Goal: Task Accomplishment & Management: Use online tool/utility

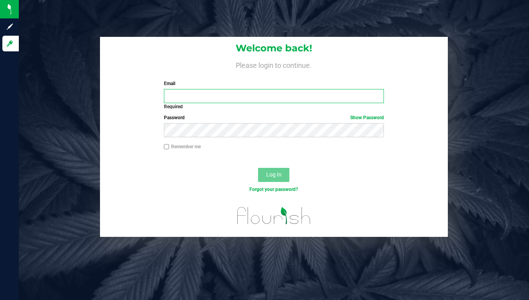
type input "[EMAIL_ADDRESS][DOMAIN_NAME]"
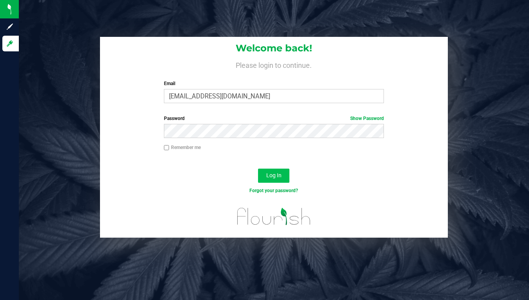
click at [274, 173] on span "Log In" at bounding box center [273, 175] width 15 height 6
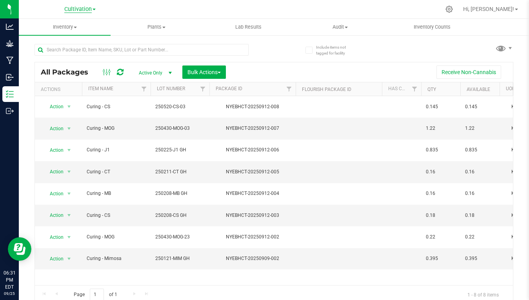
click at [82, 9] on span "Cultivation" at bounding box center [77, 9] width 27 height 7
click at [60, 26] on link "Cultivation" at bounding box center [80, 27] width 115 height 11
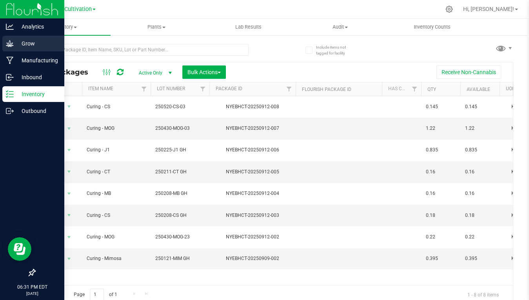
click at [13, 44] on icon at bounding box center [10, 44] width 8 height 8
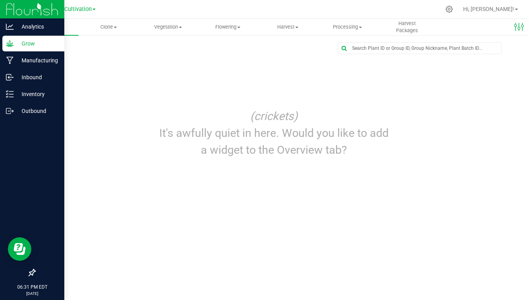
click at [29, 42] on p "Grow" at bounding box center [37, 43] width 47 height 9
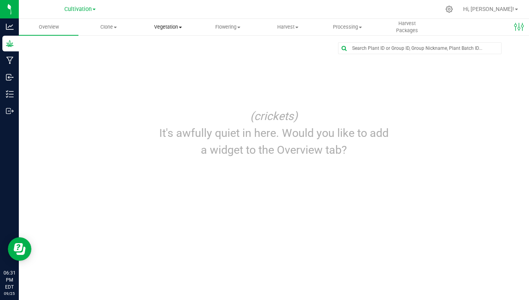
click at [174, 29] on span "Vegetation" at bounding box center [168, 27] width 59 height 7
click at [164, 46] on span "Veg groups" at bounding box center [164, 47] width 50 height 7
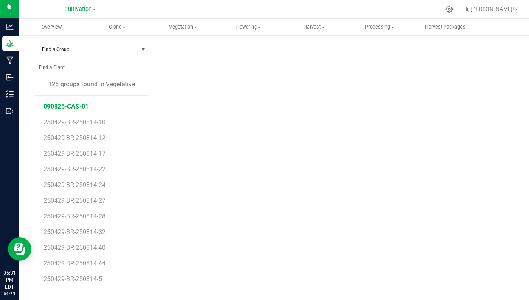
click at [77, 106] on span "090825-CAS-01" at bounding box center [66, 106] width 45 height 7
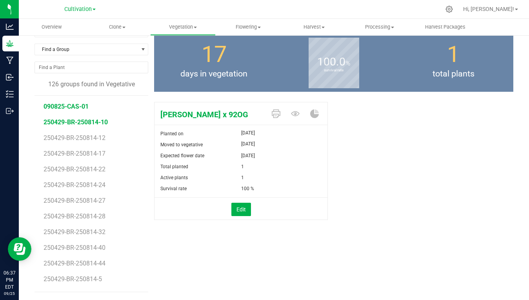
click at [90, 120] on span "250429-BR-250814-10" at bounding box center [76, 122] width 64 height 7
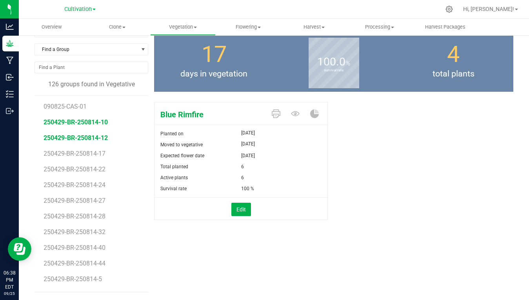
click at [84, 138] on span "250429-BR-250814-12" at bounding box center [76, 137] width 64 height 7
click at [82, 121] on span "250429-BR-250814-10" at bounding box center [76, 122] width 64 height 7
click at [196, 26] on span "Vegetation" at bounding box center [183, 27] width 65 height 7
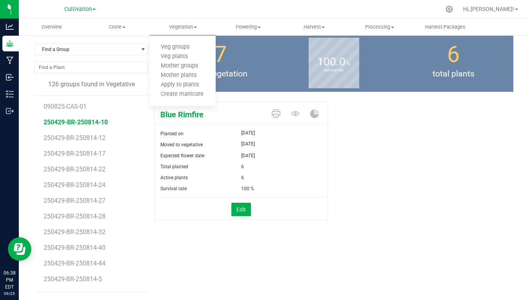
click at [129, 118] on li "250429-BR-250814-10" at bounding box center [93, 119] width 99 height 16
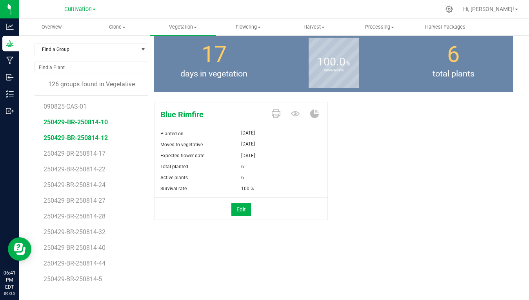
click at [84, 140] on span "250429-BR-250814-12" at bounding box center [76, 137] width 64 height 7
click at [83, 152] on span "250429-BR-250814-17" at bounding box center [76, 153] width 64 height 7
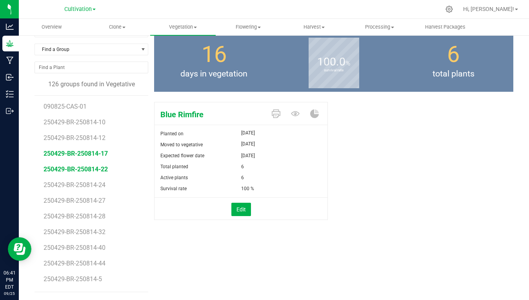
click at [83, 170] on span "250429-BR-250814-22" at bounding box center [76, 169] width 64 height 7
click at [83, 185] on span "250429-BR-250814-24" at bounding box center [76, 184] width 64 height 7
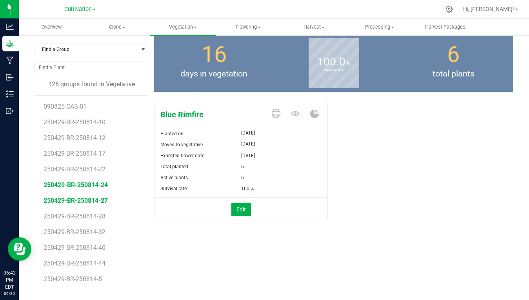
click at [83, 201] on span "250429-BR-250814-27" at bounding box center [76, 200] width 64 height 7
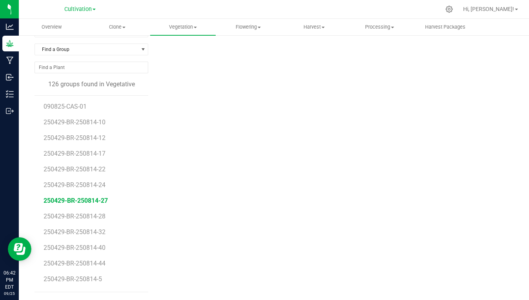
click at [83, 200] on span "250429-BR-250814-27" at bounding box center [76, 200] width 64 height 7
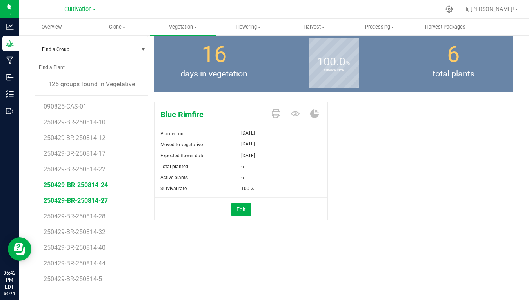
click at [90, 186] on span "250429-BR-250814-24" at bounding box center [76, 184] width 64 height 7
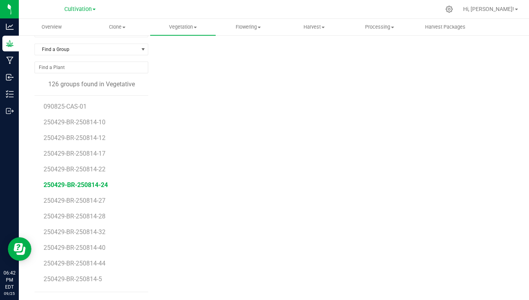
click at [75, 184] on span "250429-BR-250814-24" at bounding box center [76, 184] width 64 height 7
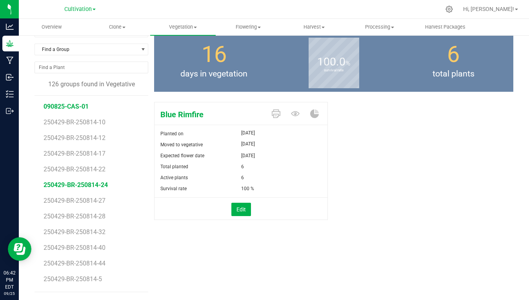
click at [71, 108] on span "090825-CAS-01" at bounding box center [66, 106] width 45 height 7
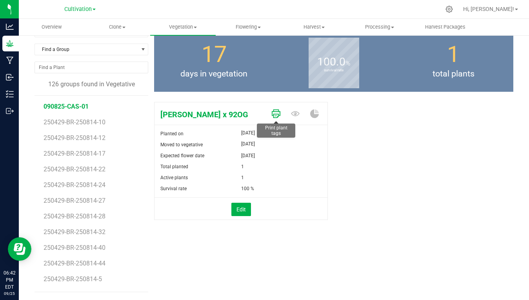
click at [275, 113] on icon at bounding box center [276, 113] width 9 height 9
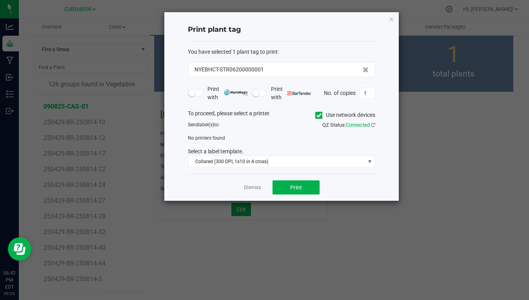
click at [317, 115] on icon at bounding box center [319, 115] width 5 height 0
click at [0, 0] on input "Use network devices" at bounding box center [0, 0] width 0 height 0
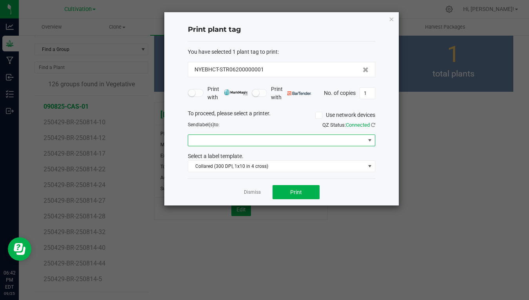
click at [295, 142] on span at bounding box center [276, 140] width 177 height 11
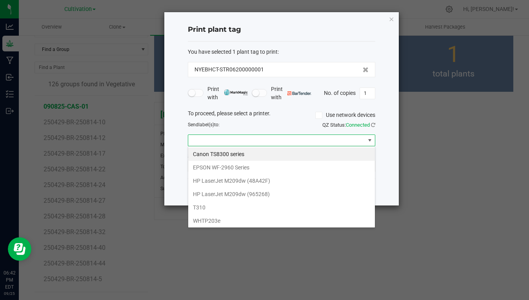
scroll to position [12, 188]
click at [202, 208] on li "T310" at bounding box center [281, 207] width 187 height 13
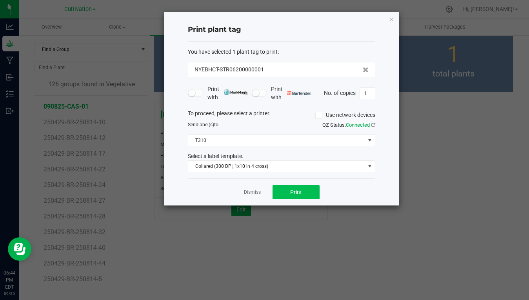
click at [296, 193] on span "Print" at bounding box center [296, 192] width 12 height 6
click at [391, 20] on icon "button" at bounding box center [391, 18] width 5 height 9
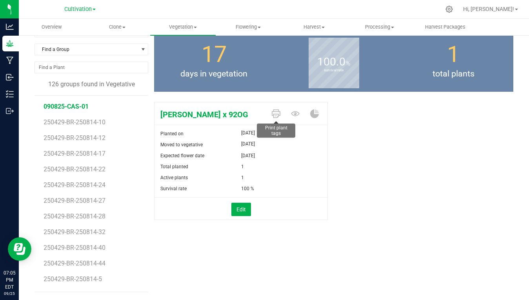
click at [273, 122] on div "[PERSON_NAME] x 92OG" at bounding box center [241, 113] width 173 height 22
click at [276, 112] on icon at bounding box center [276, 113] width 9 height 9
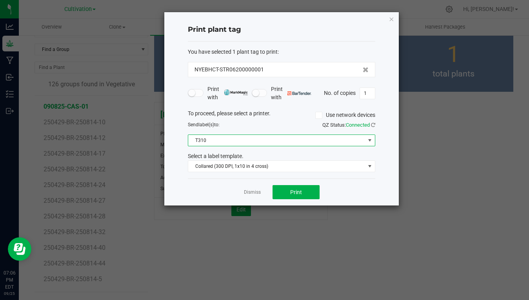
click at [371, 138] on span at bounding box center [370, 140] width 6 height 6
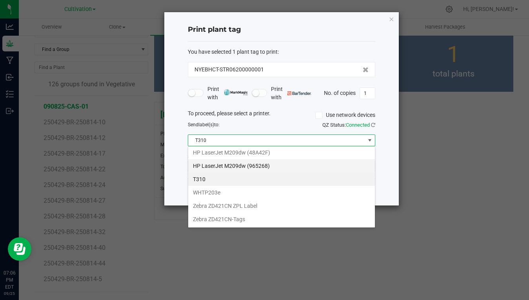
scroll to position [0, 0]
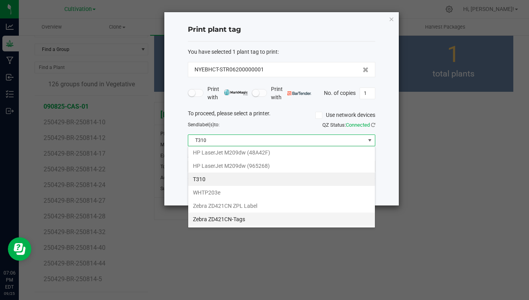
click at [219, 221] on ZD421CN-Tags "Zebra ZD421CN-Tags" at bounding box center [281, 219] width 187 height 13
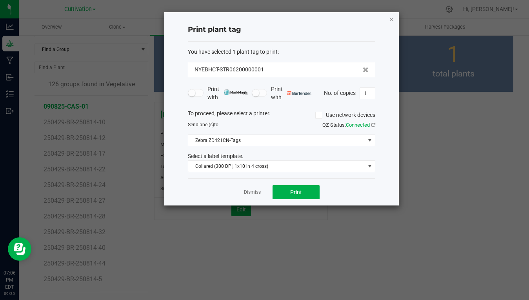
click at [391, 20] on icon "button" at bounding box center [391, 18] width 5 height 9
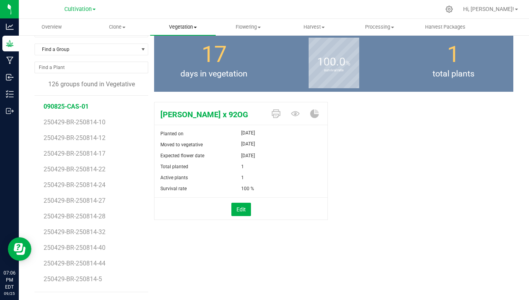
click at [195, 27] on span at bounding box center [195, 28] width 3 height 2
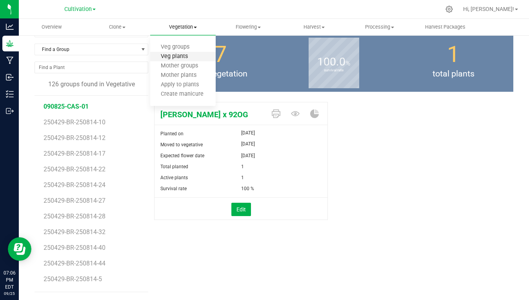
click at [175, 56] on span "Veg plants" at bounding box center [174, 56] width 48 height 7
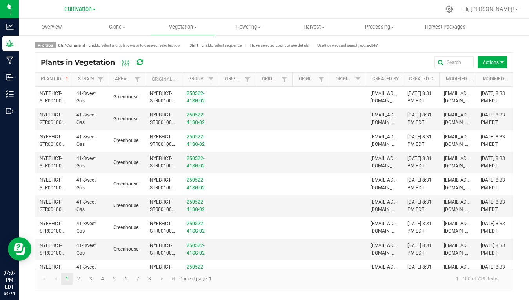
drag, startPoint x: 27, startPoint y: 94, endPoint x: 32, endPoint y: 129, distance: 34.9
click at [32, 129] on div "Pro tips Ctrl/Command + click to select multiple rows or to deselect selected r…" at bounding box center [274, 166] width 511 height 263
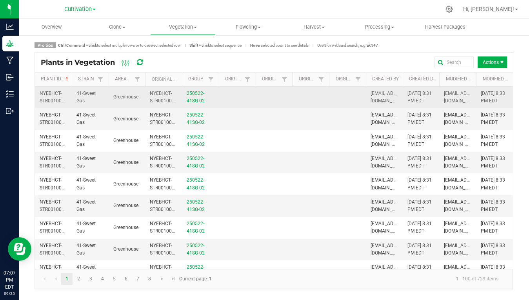
click at [239, 97] on td at bounding box center [237, 98] width 37 height 22
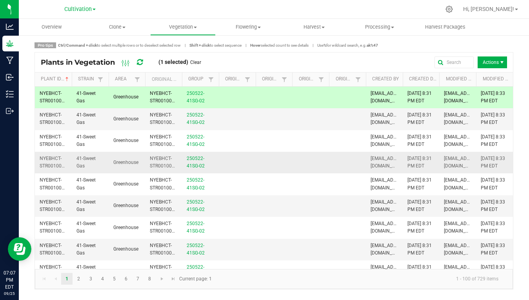
click at [242, 159] on td at bounding box center [237, 163] width 37 height 22
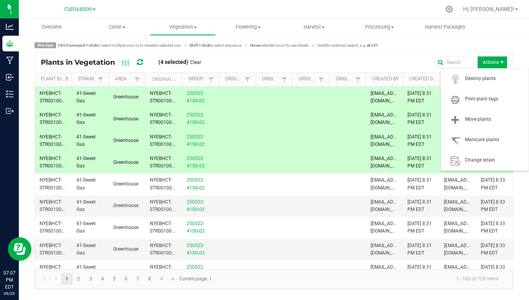
click at [502, 64] on span "Actions" at bounding box center [502, 62] width 6 height 6
click at [474, 99] on span "Print plant tags" at bounding box center [494, 99] width 59 height 7
